Goal: Check status

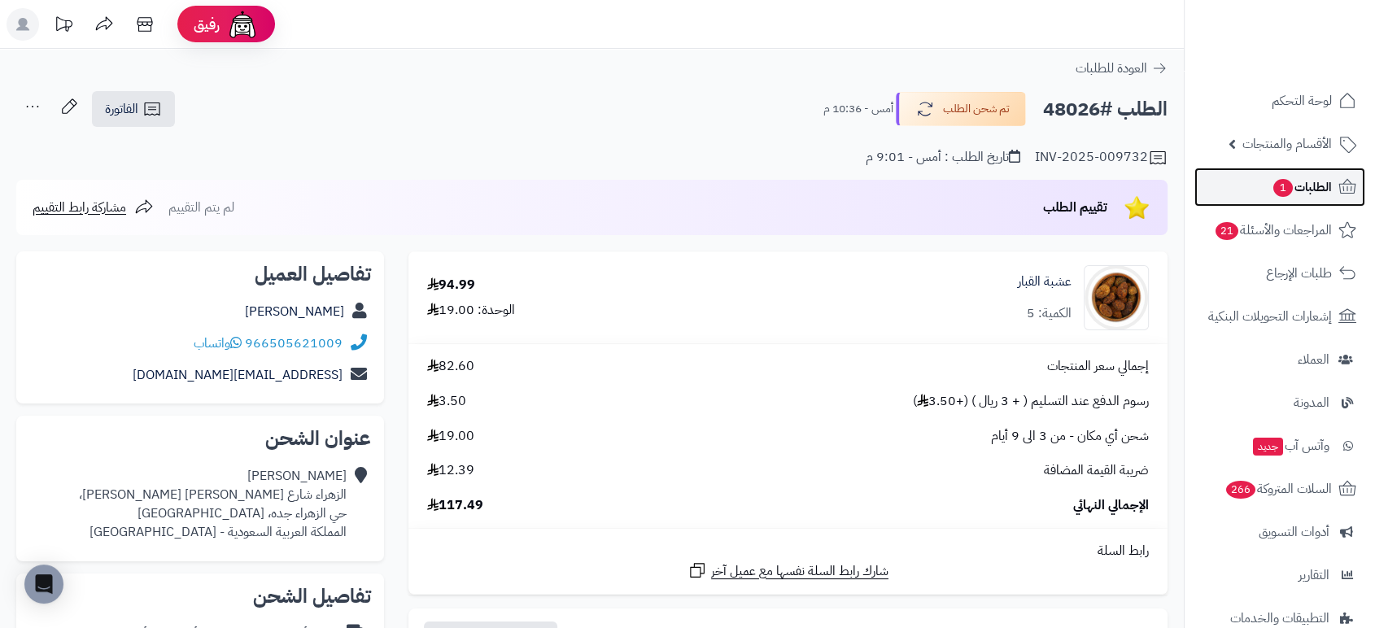
click at [1307, 195] on span "الطلبات 1" at bounding box center [1302, 187] width 60 height 23
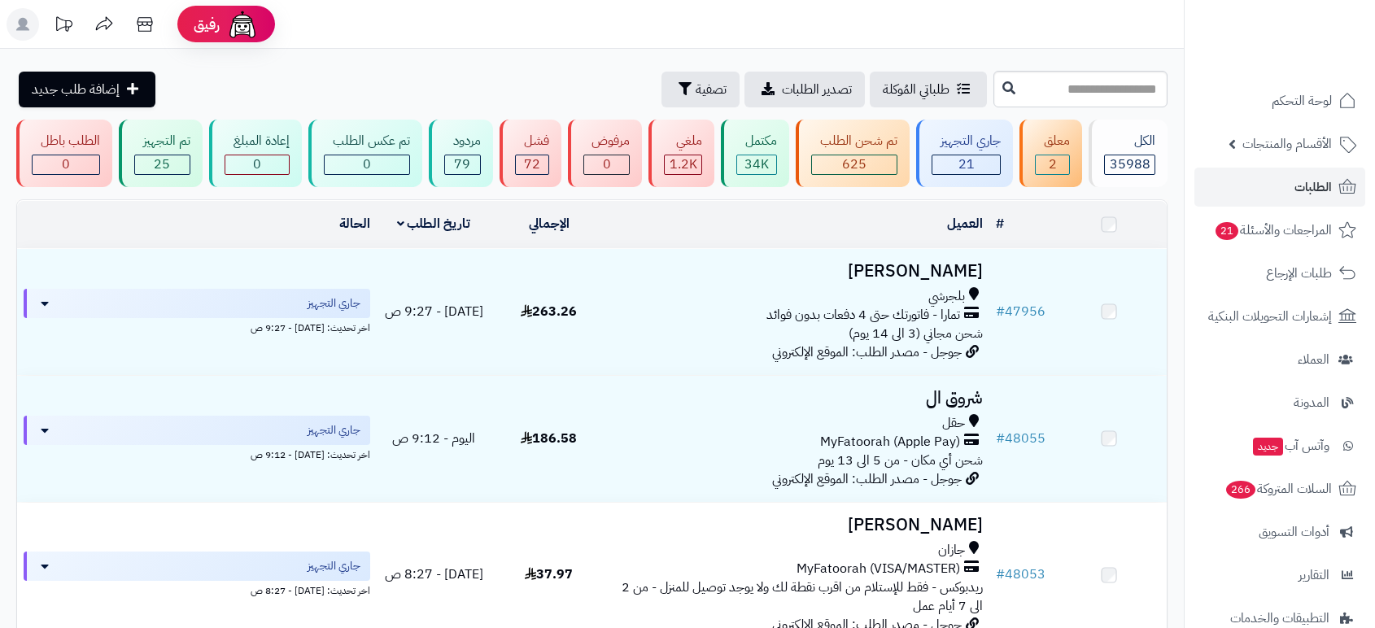
click at [1121, 80] on input "text" at bounding box center [1081, 89] width 174 height 37
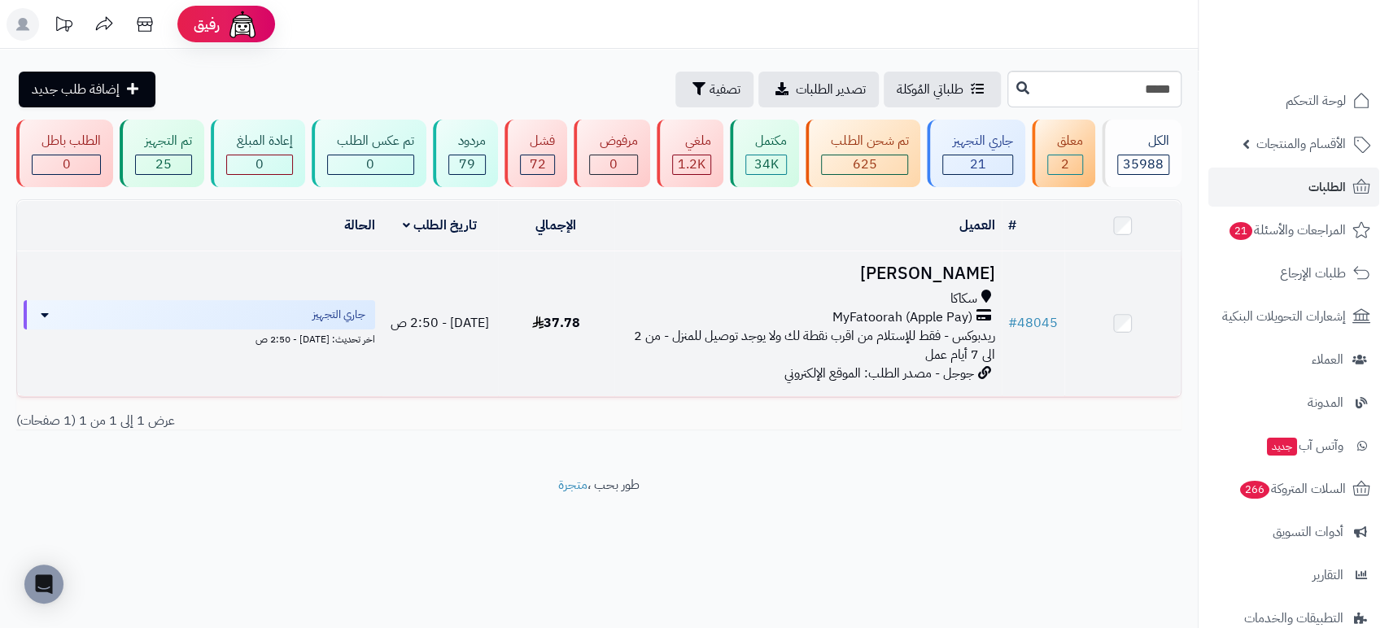
click at [943, 266] on h3 "محمد العنزي" at bounding box center [808, 273] width 374 height 19
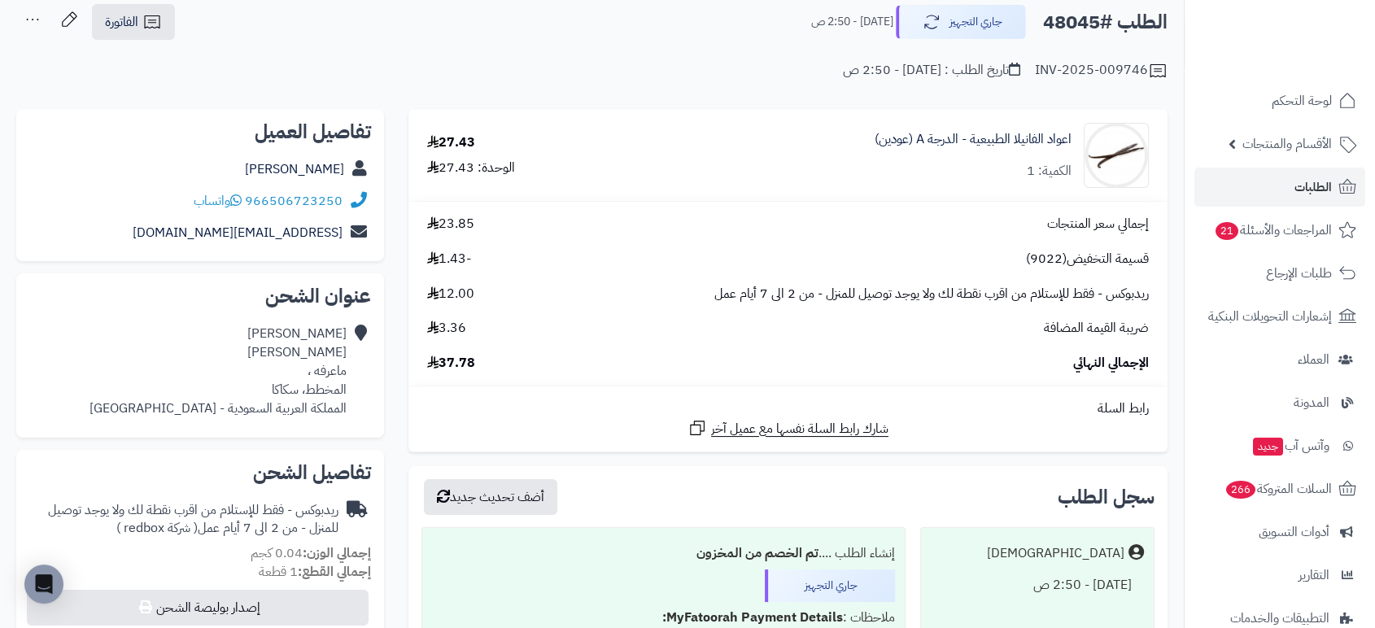
scroll to position [85, 0]
